Goal: Information Seeking & Learning: Check status

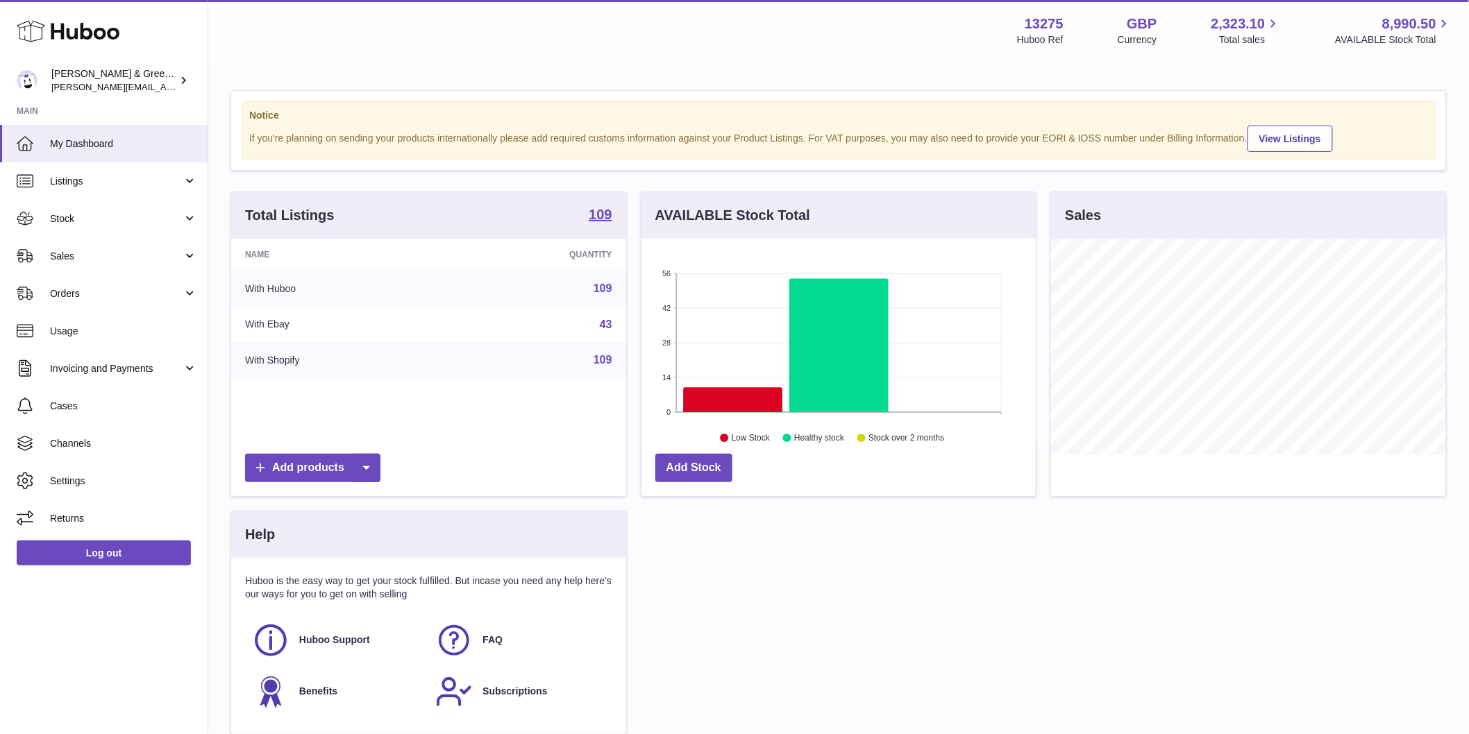
scroll to position [217, 394]
click at [184, 224] on link "Stock" at bounding box center [104, 218] width 208 height 37
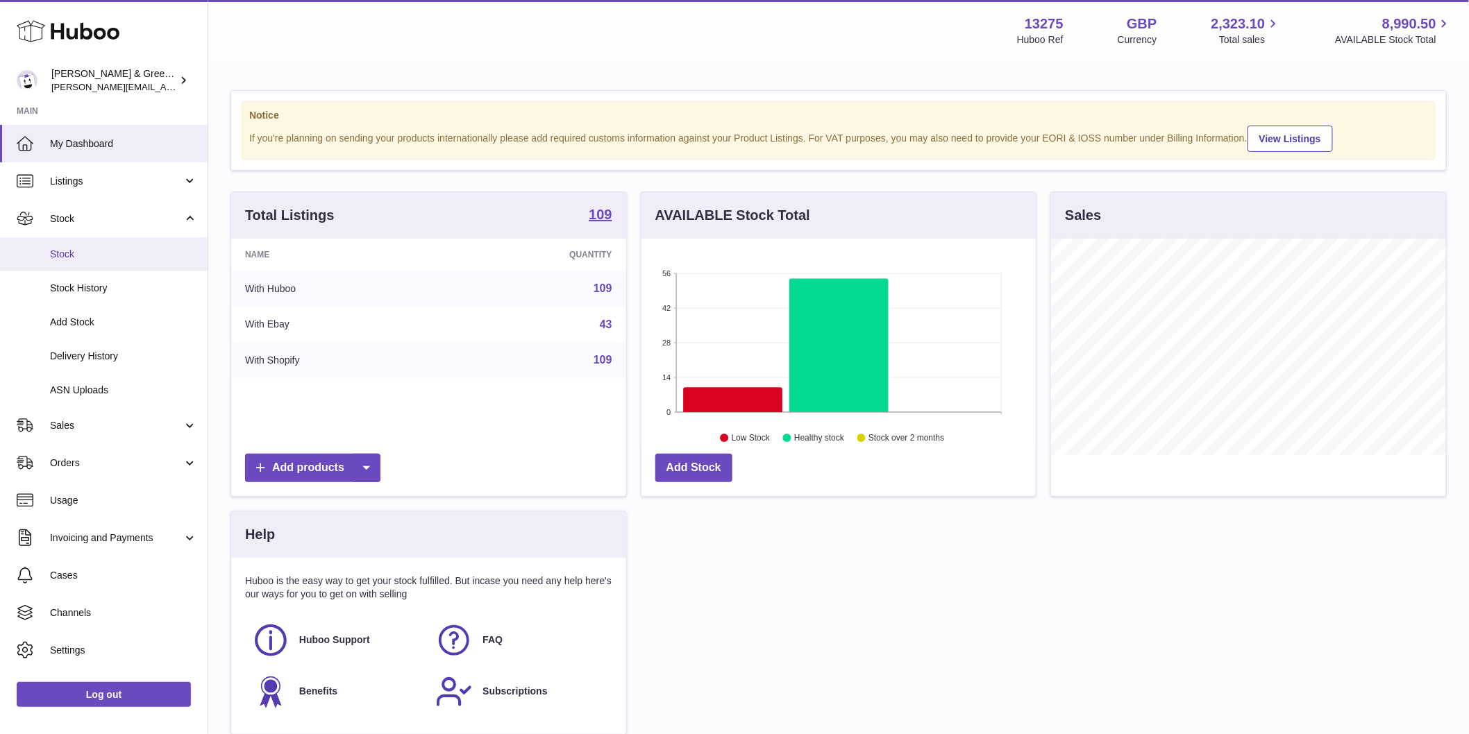
click at [135, 262] on link "Stock" at bounding box center [104, 254] width 208 height 34
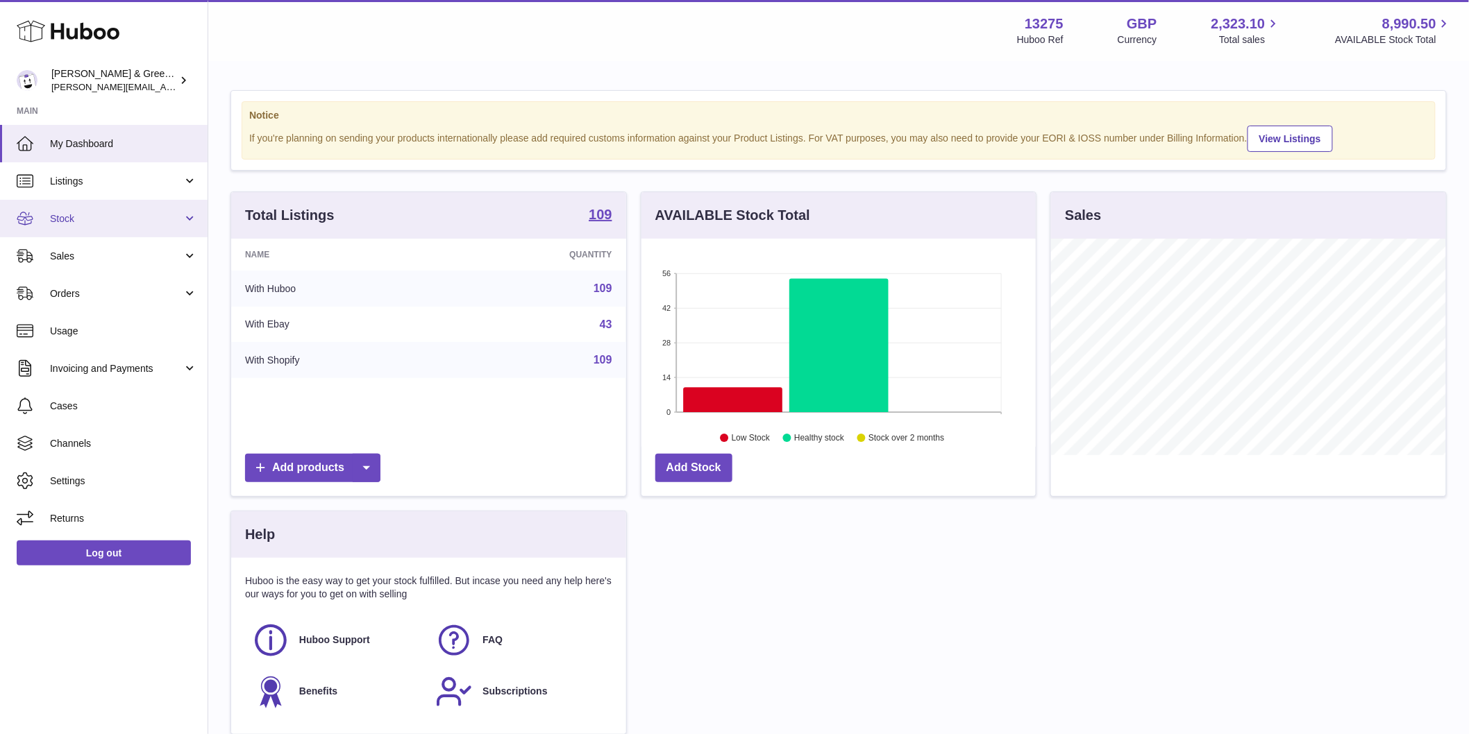
click at [81, 222] on span "Stock" at bounding box center [116, 218] width 133 height 13
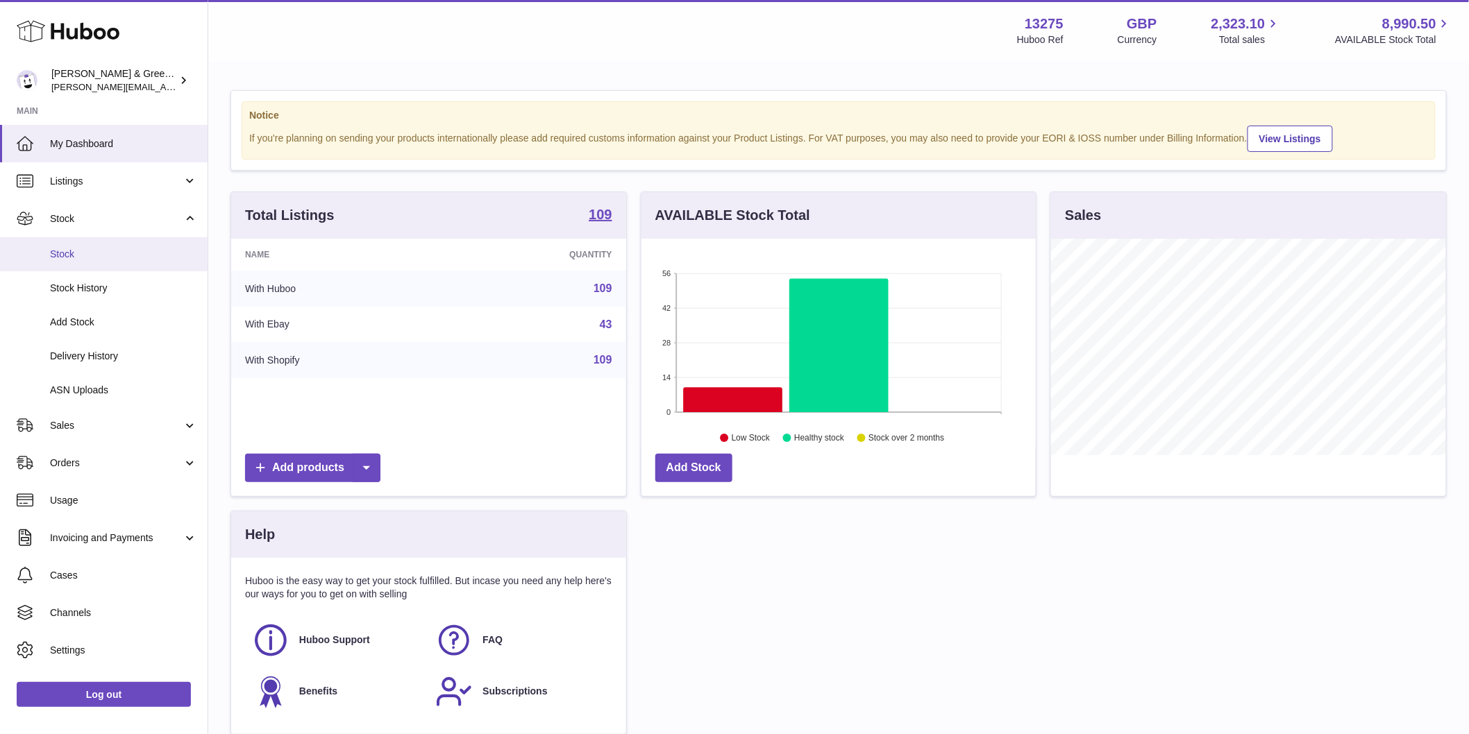
click at [87, 260] on span "Stock" at bounding box center [123, 254] width 147 height 13
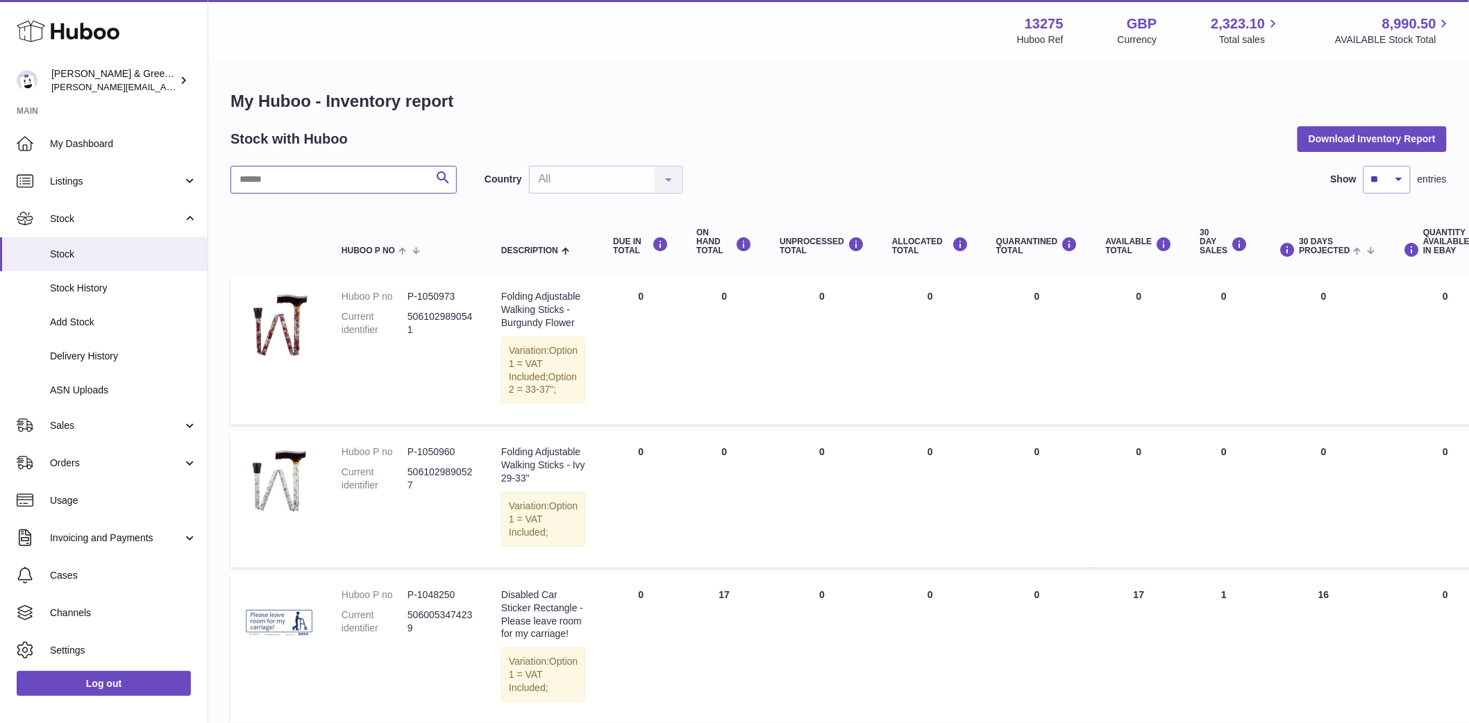
click at [359, 176] on input "text" at bounding box center [343, 180] width 226 height 28
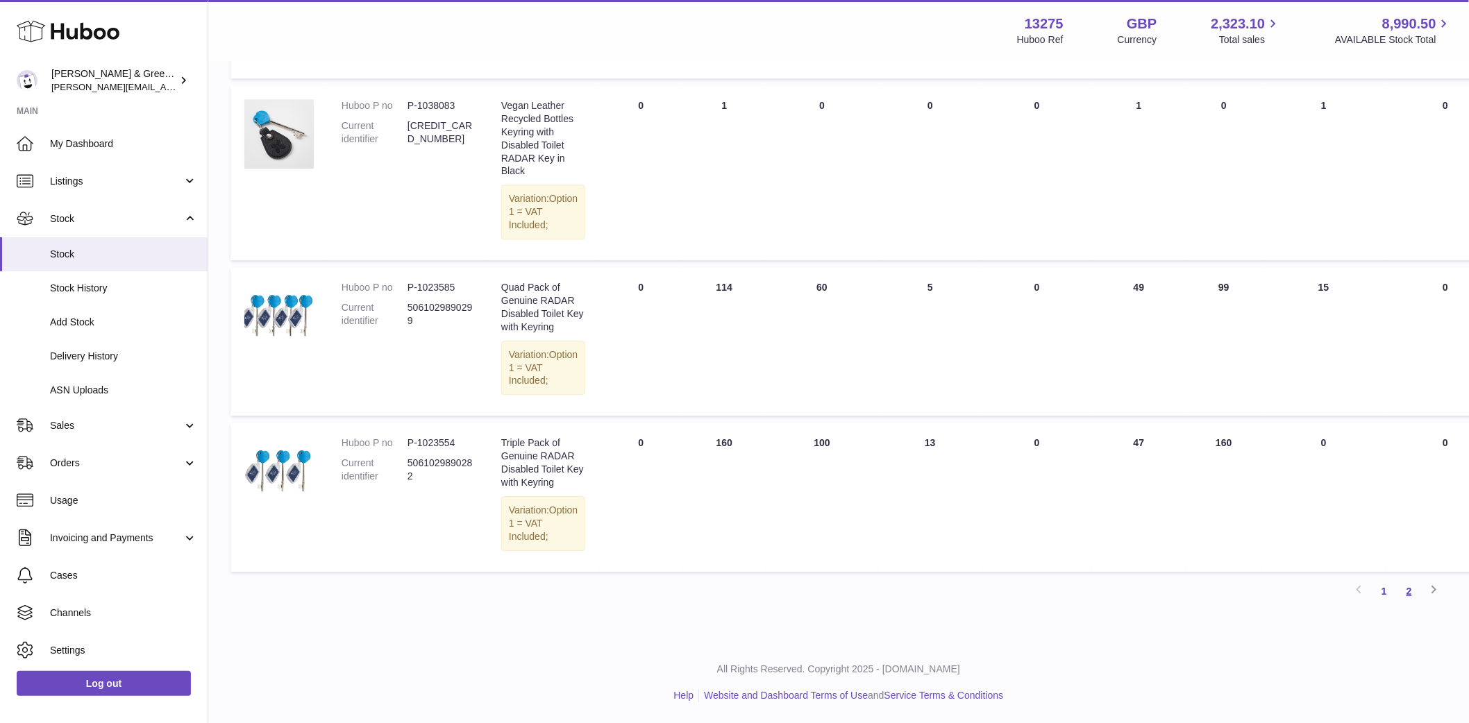
click at [1405, 587] on link "2" at bounding box center [1409, 591] width 25 height 25
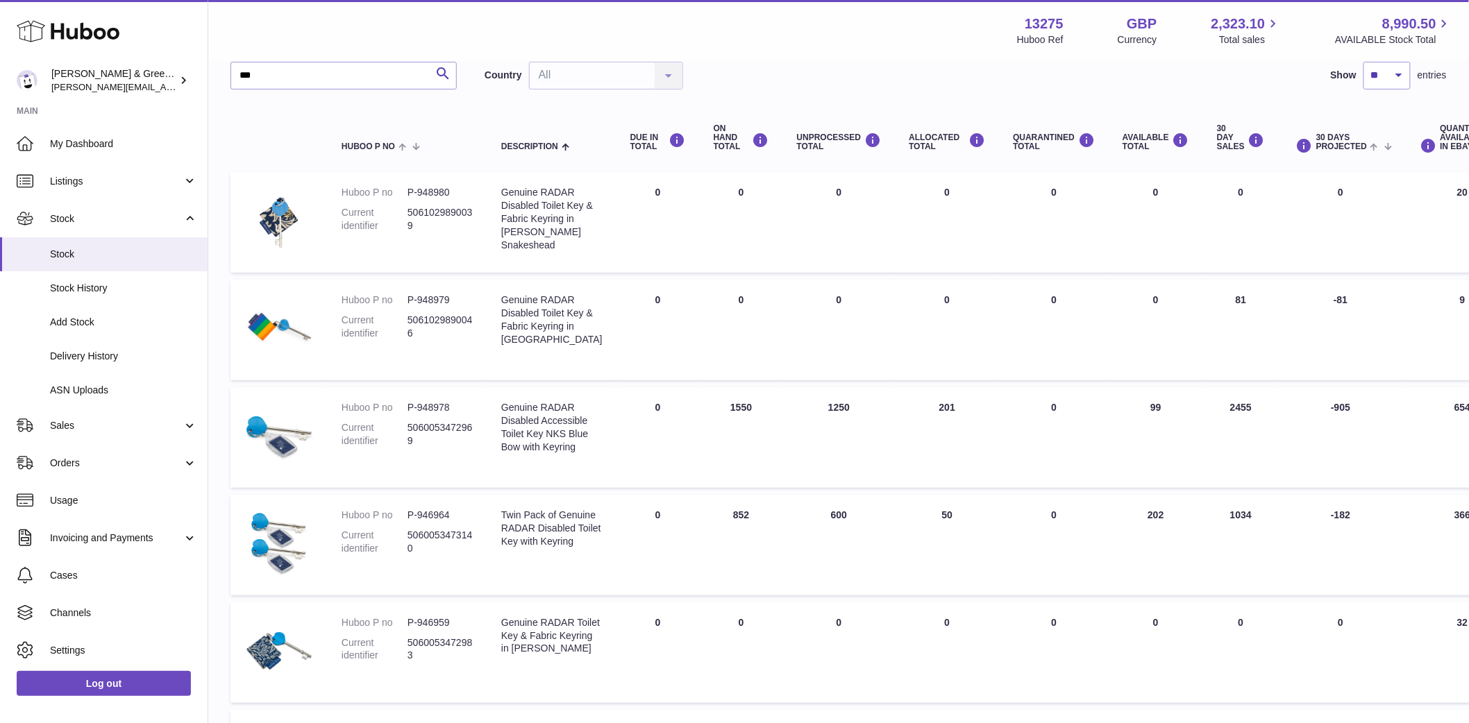
scroll to position [140, 0]
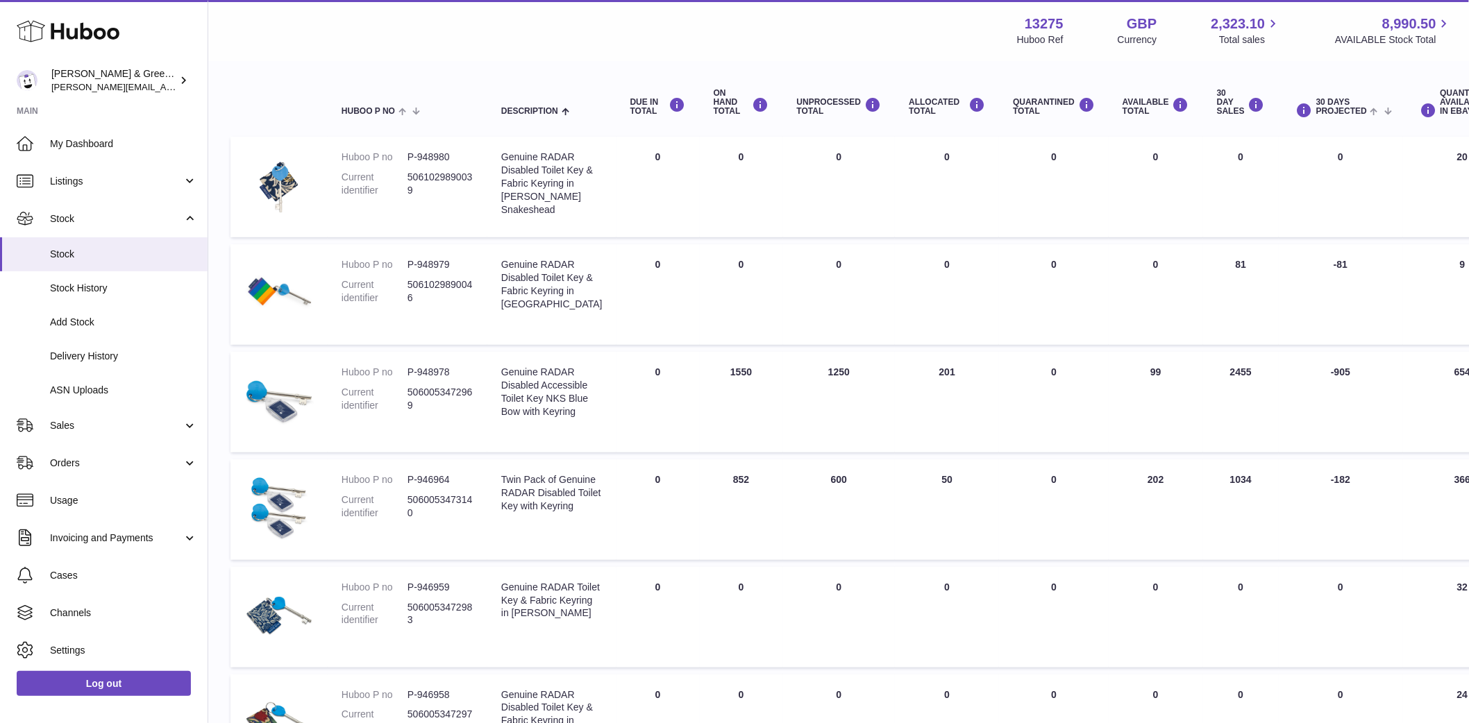
click at [805, 385] on td "UNPROCESSED Total 1250" at bounding box center [839, 402] width 112 height 101
click at [900, 401] on td "ALLOCATED Total 201" at bounding box center [947, 402] width 104 height 101
click at [1111, 398] on td "AVAILABLE Total 99" at bounding box center [1156, 402] width 94 height 101
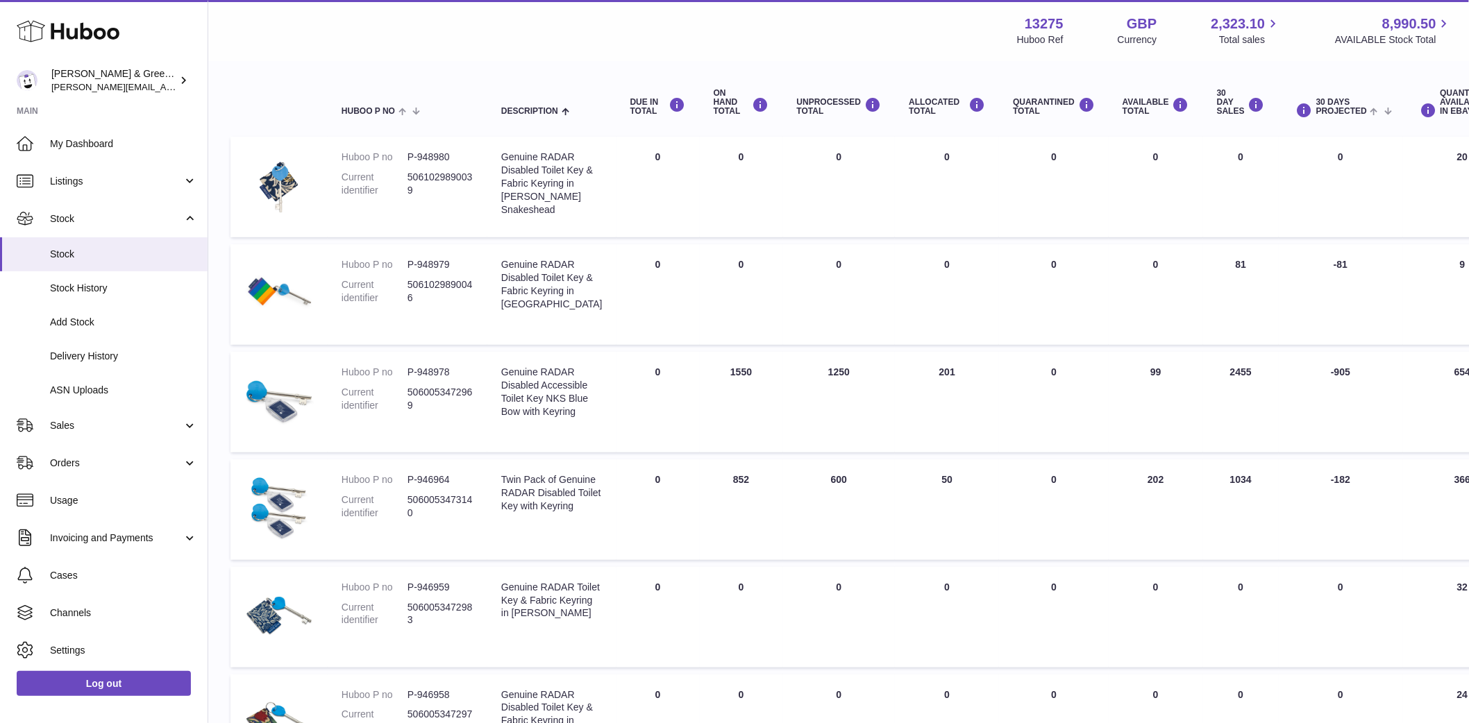
click at [1111, 398] on td "AVAILABLE Total 99" at bounding box center [1156, 402] width 94 height 101
click at [783, 411] on td "UNPROCESSED Total 1250" at bounding box center [839, 402] width 112 height 101
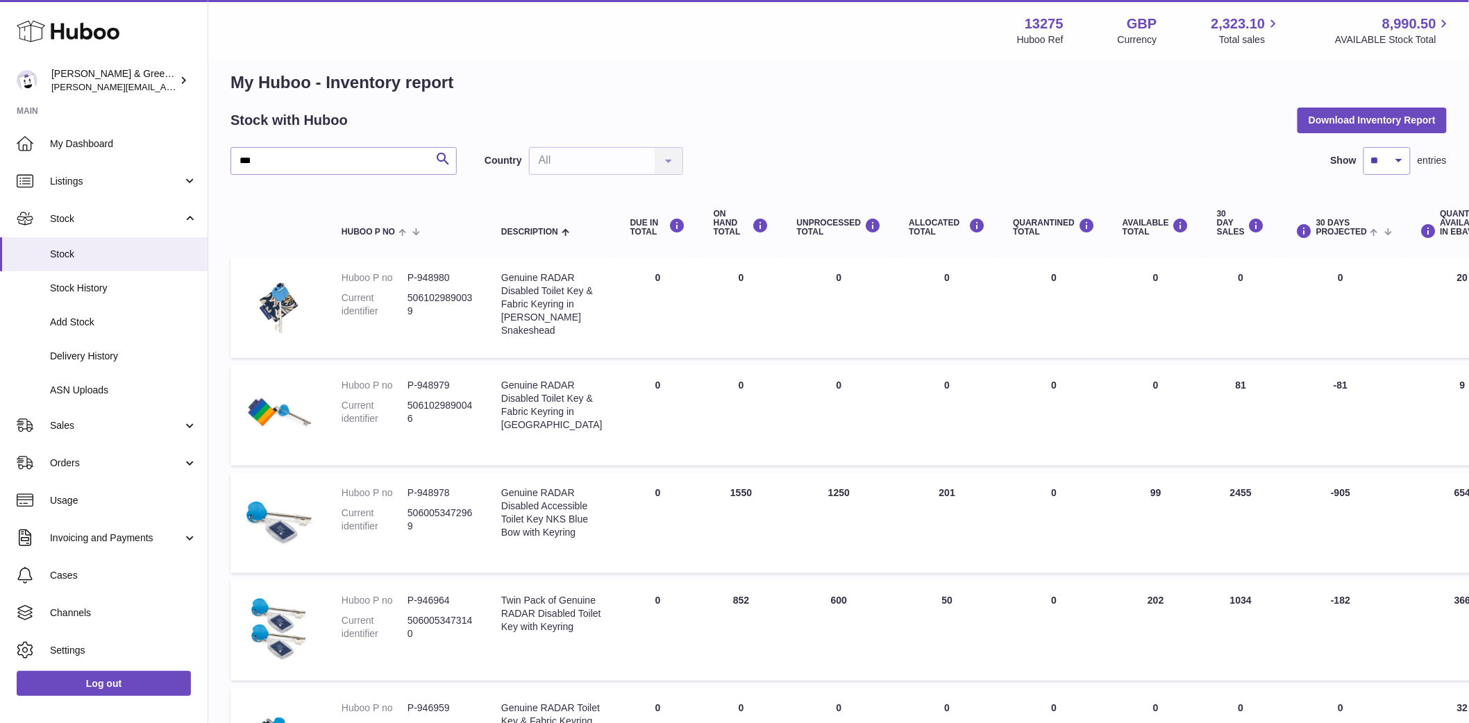
scroll to position [0, 0]
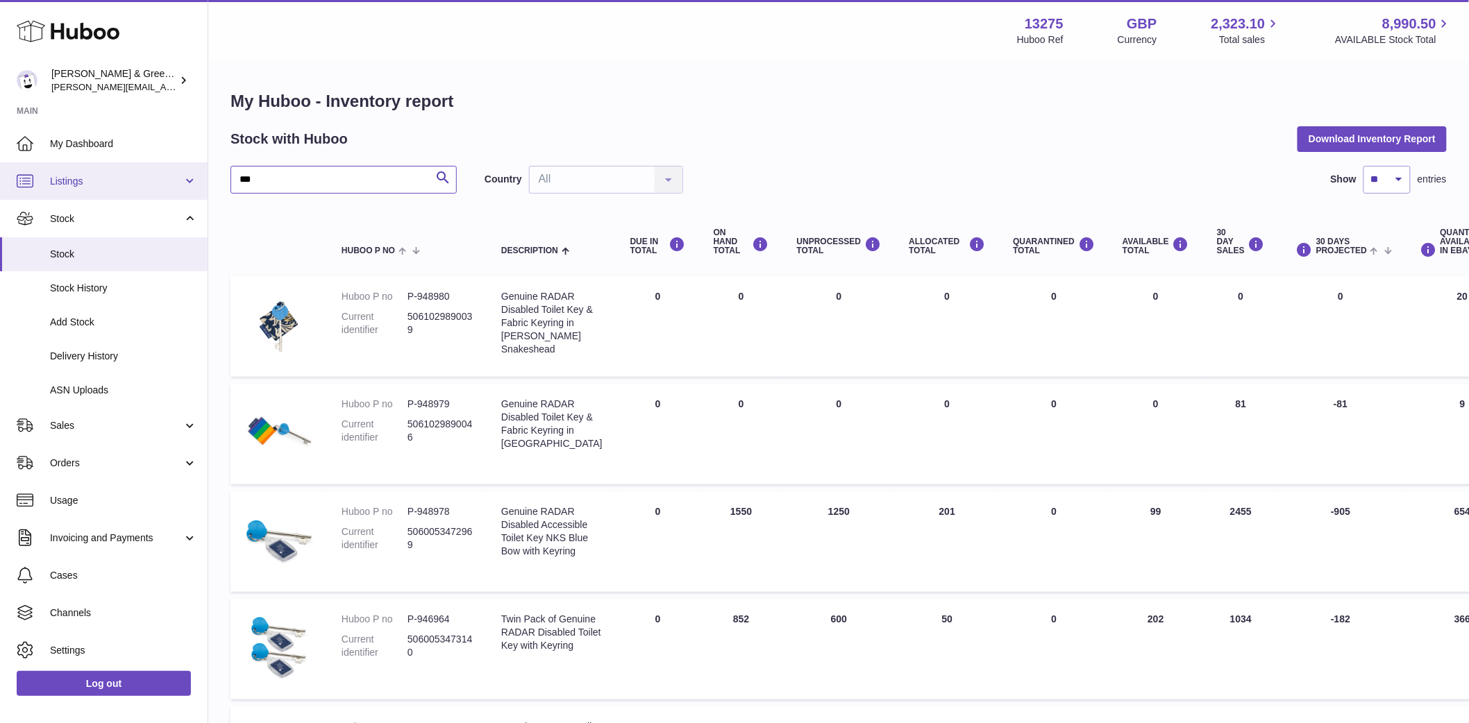
drag, startPoint x: 237, startPoint y: 182, endPoint x: 115, endPoint y: 179, distance: 122.9
click at [113, 179] on div "Huboo Evans & Green Ltd ellen@bluebadgecompany.co.uk Main My Dashboard Listings…" at bounding box center [734, 640] width 1469 height 1281
type input "****"
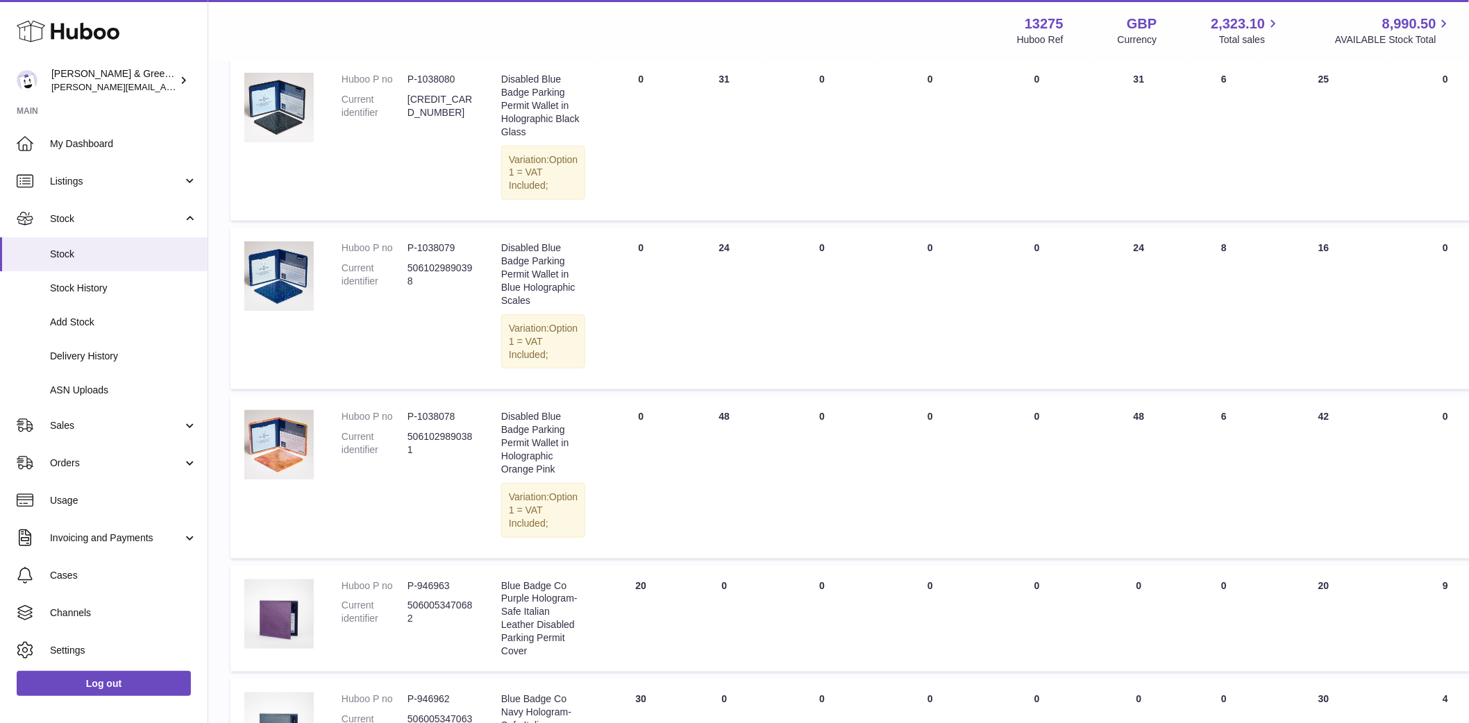
scroll to position [231, 0]
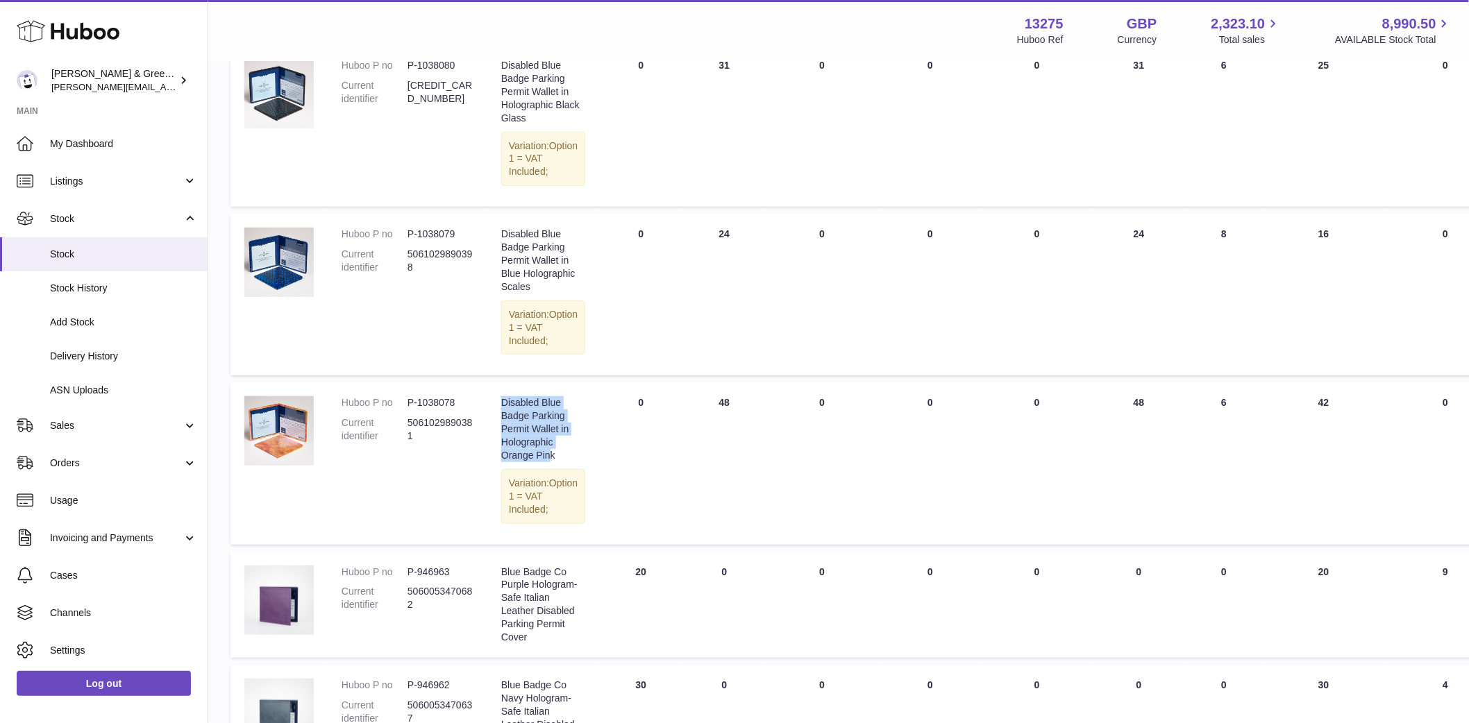
drag, startPoint x: 552, startPoint y: 494, endPoint x: 501, endPoint y: 445, distance: 70.7
click at [501, 445] on div "Disabled Blue Badge Parking Permit Wallet in Holographic Orange Pink" at bounding box center [543, 428] width 84 height 65
click at [541, 462] on div "Disabled Blue Badge Parking Permit Wallet in Holographic Orange Pink" at bounding box center [543, 428] width 84 height 65
drag, startPoint x: 557, startPoint y: 489, endPoint x: 490, endPoint y: 446, distance: 79.7
click at [490, 446] on td "Description Disabled Blue Badge Parking Permit Wallet in Holographic Orange Pin…" at bounding box center [543, 463] width 112 height 162
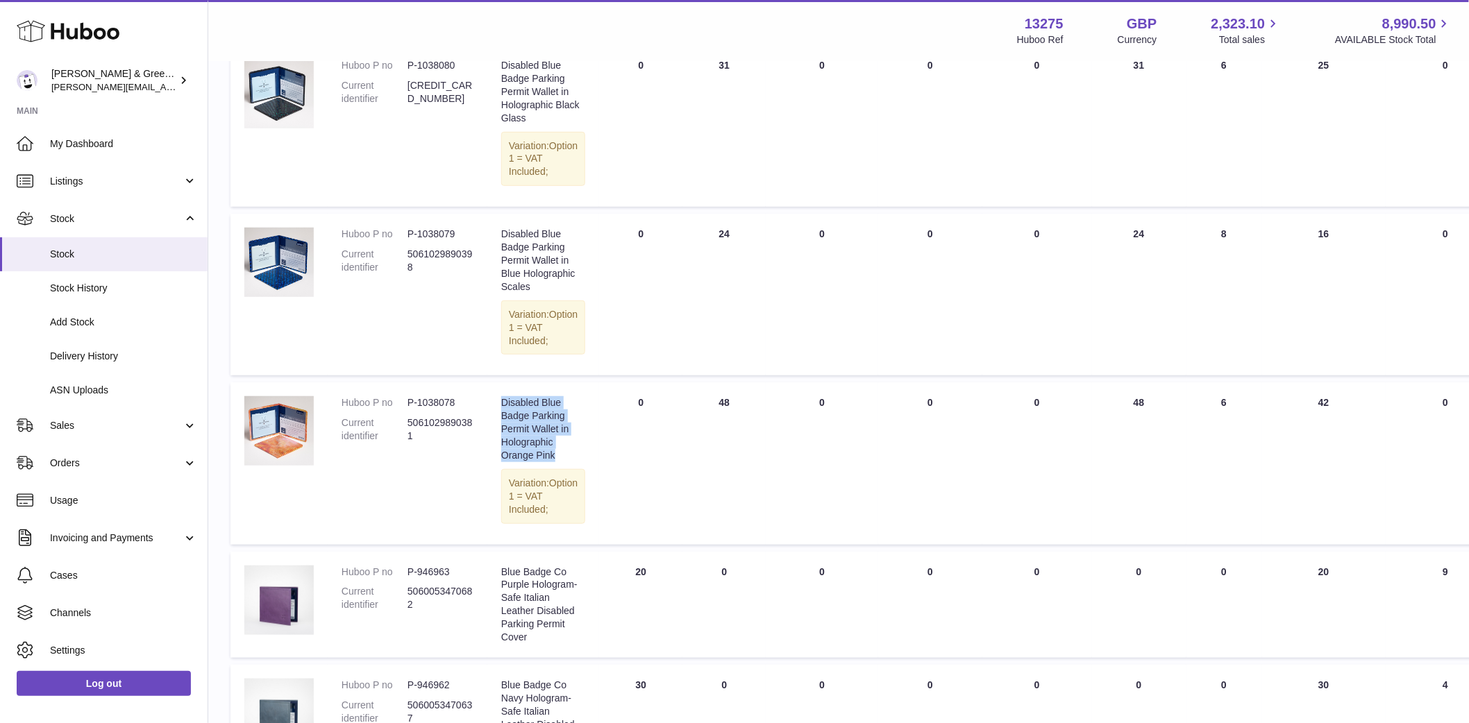
copy div "Disabled Blue Badge Parking Permit Wallet in Holographic Orange Pink"
